Goal: Check status: Check status

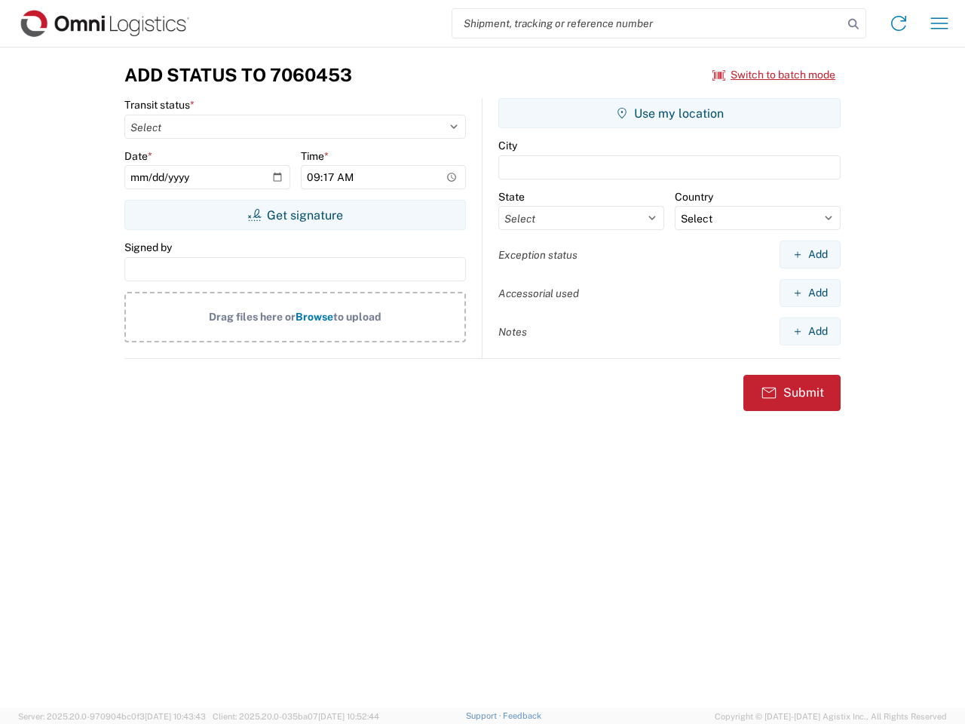
click at [648, 23] on input "search" at bounding box center [647, 23] width 391 height 29
click at [853, 24] on icon at bounding box center [853, 24] width 21 height 21
click at [899, 23] on icon at bounding box center [899, 23] width 24 height 24
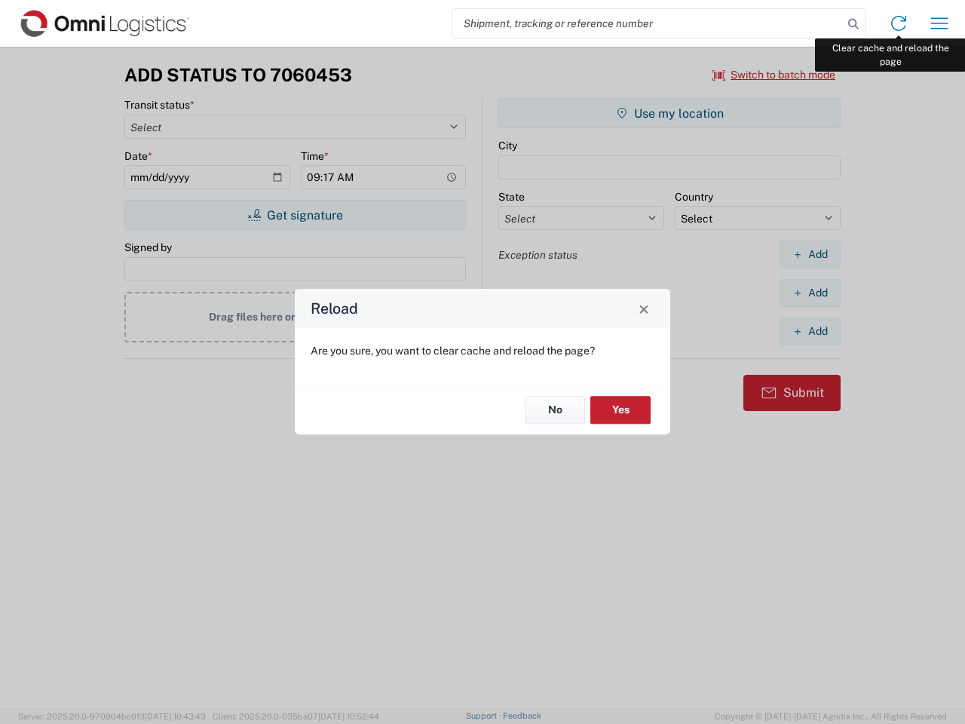
click at [939, 23] on div "Reload Are you sure, you want to clear cache and reload the page? No Yes" at bounding box center [482, 362] width 965 height 724
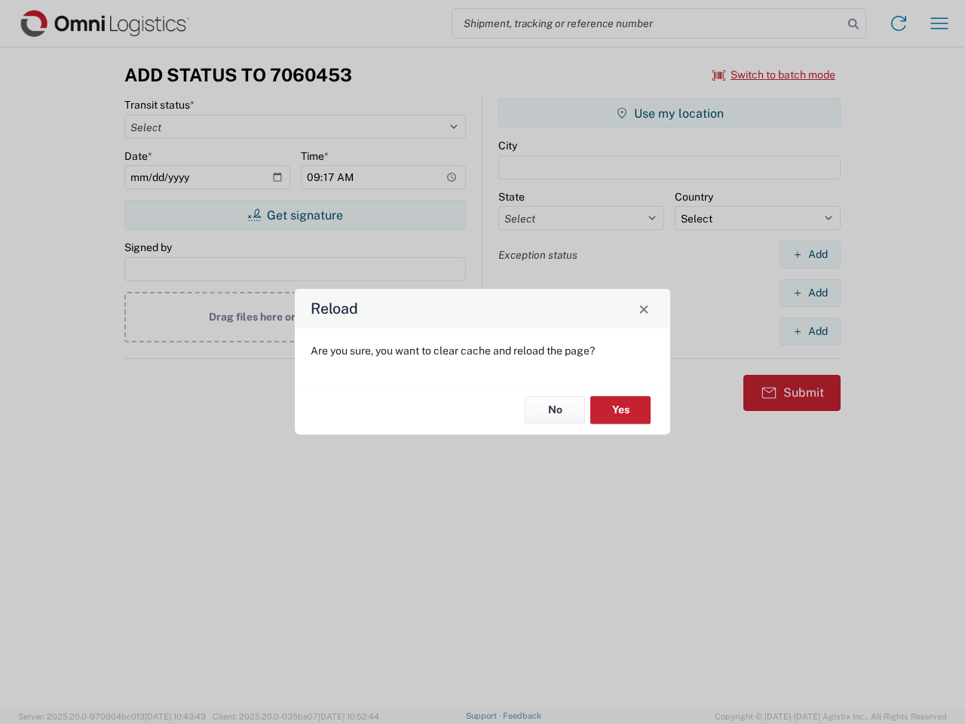
click at [774, 75] on div "Reload Are you sure, you want to clear cache and reload the page? No Yes" at bounding box center [482, 362] width 965 height 724
click at [295, 215] on div "Reload Are you sure, you want to clear cache and reload the page? No Yes" at bounding box center [482, 362] width 965 height 724
click at [669, 113] on div "Reload Are you sure, you want to clear cache and reload the page? No Yes" at bounding box center [482, 362] width 965 height 724
click at [810, 254] on div "Reload Are you sure, you want to clear cache and reload the page? No Yes" at bounding box center [482, 362] width 965 height 724
click at [810, 293] on div "Reload Are you sure, you want to clear cache and reload the page? No Yes" at bounding box center [482, 362] width 965 height 724
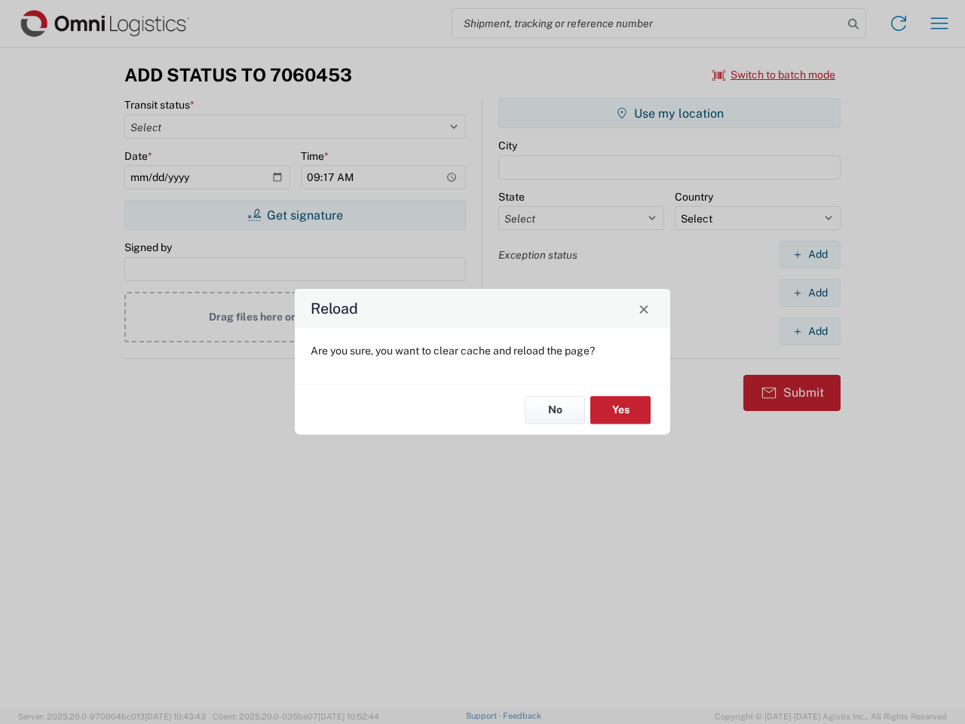
click at [810, 331] on div "Reload Are you sure, you want to clear cache and reload the page? No Yes" at bounding box center [482, 362] width 965 height 724
